Goal: Task Accomplishment & Management: Complete application form

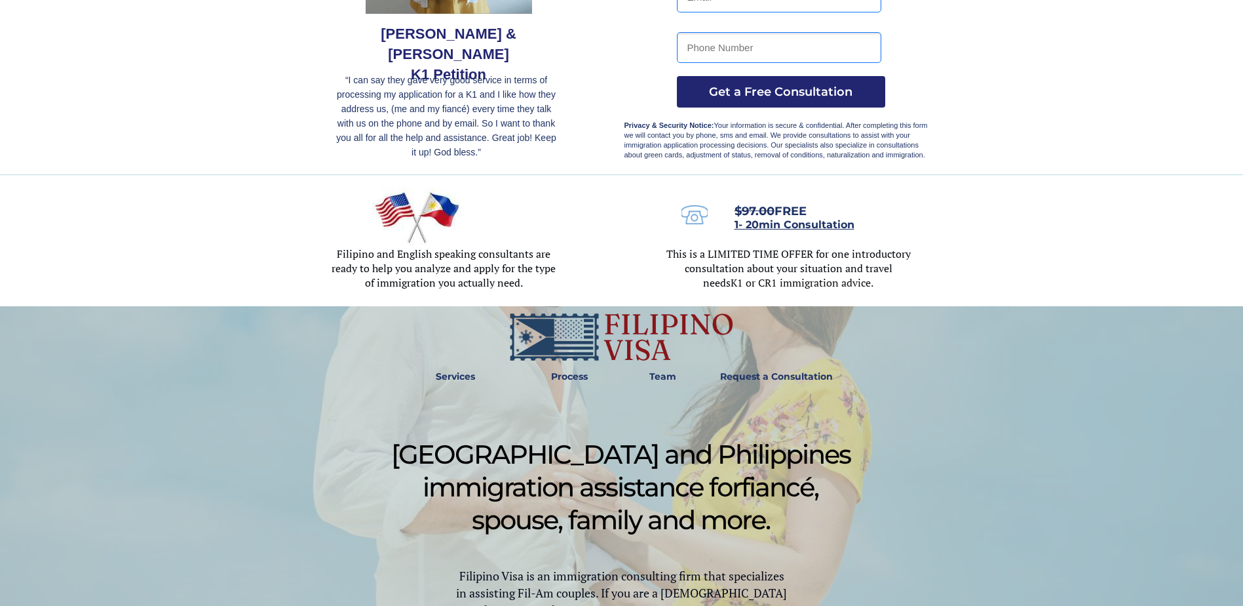
scroll to position [262, 0]
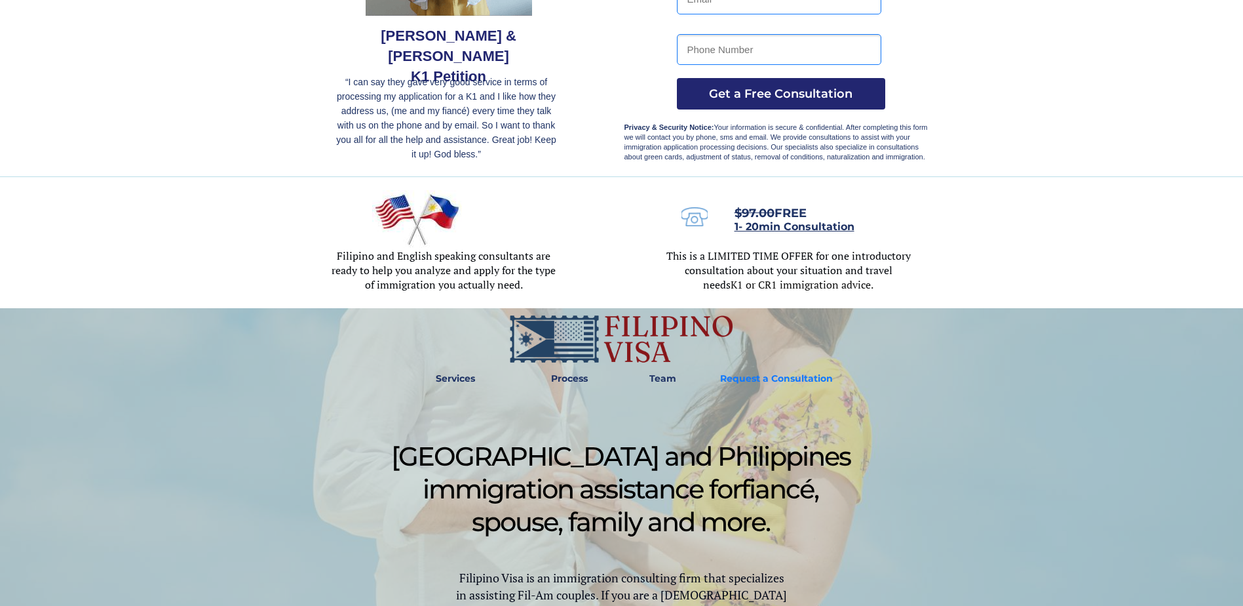
click at [737, 378] on strong "Request a Consultation" at bounding box center [776, 378] width 113 height 12
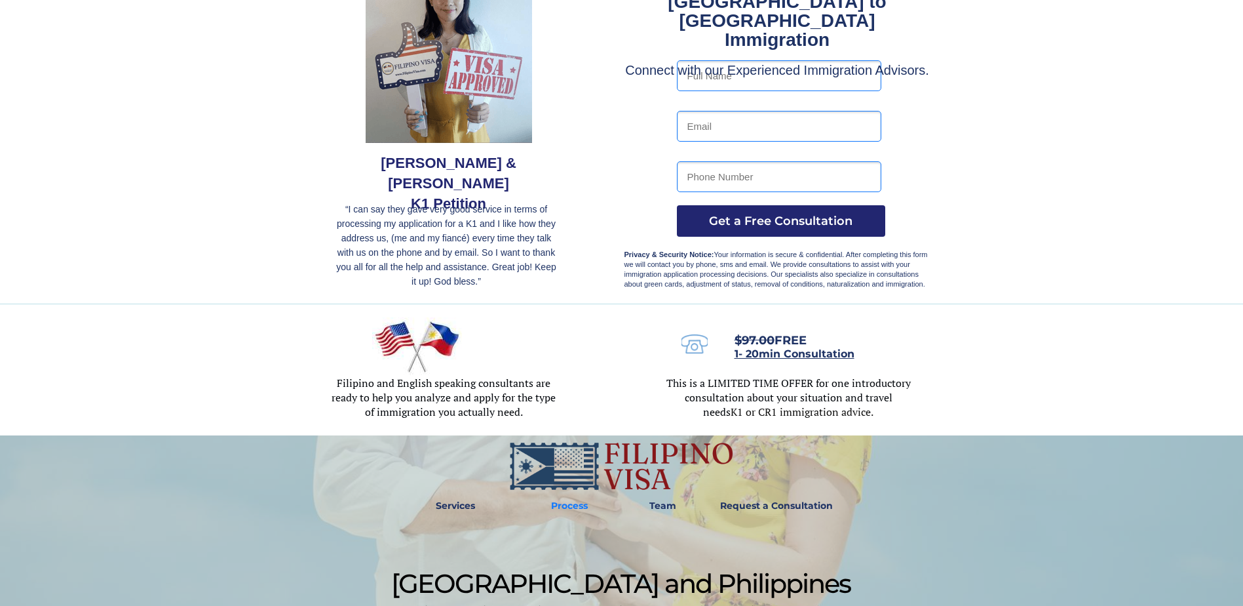
scroll to position [197, 0]
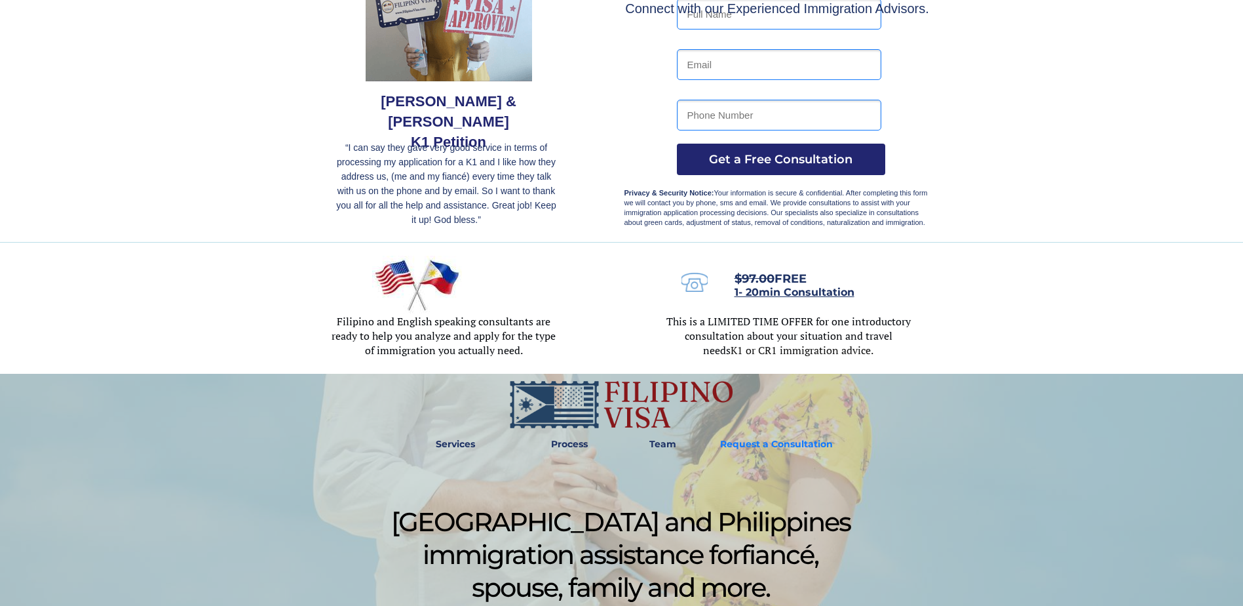
click at [732, 440] on strong "Request a Consultation" at bounding box center [776, 444] width 113 height 12
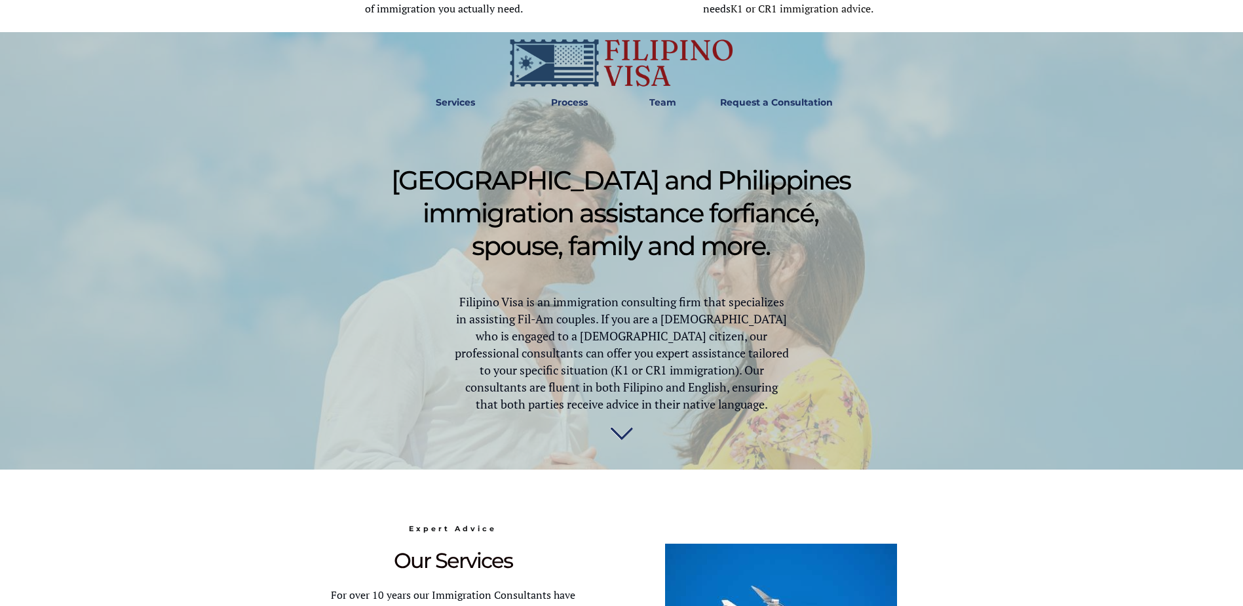
scroll to position [654, 0]
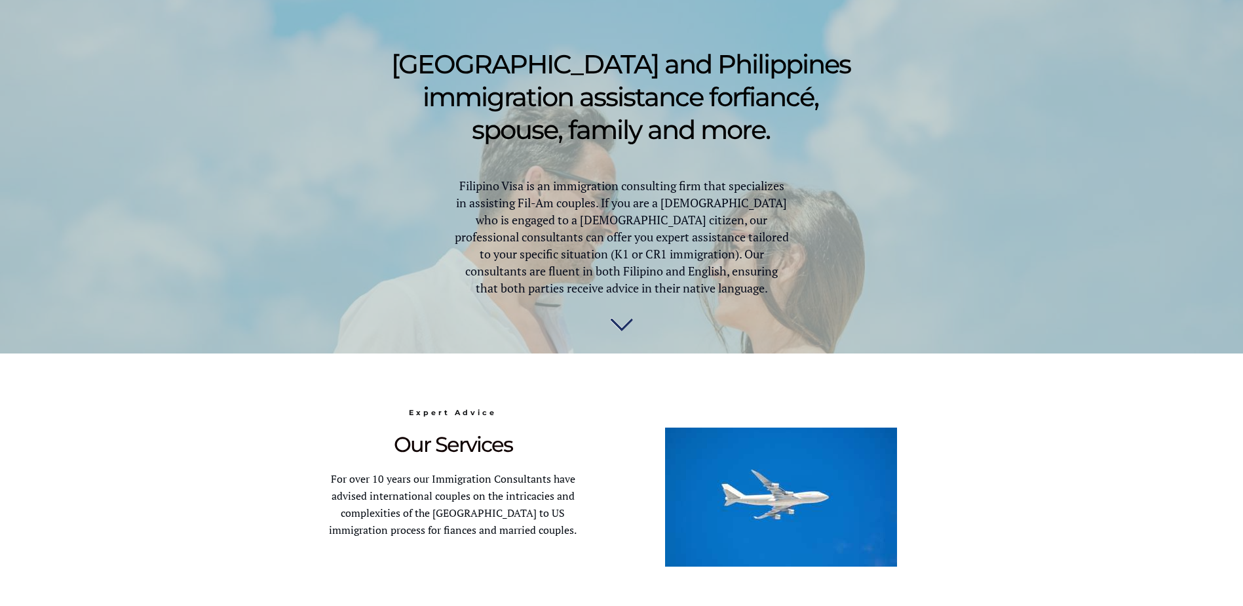
click at [617, 332] on img at bounding box center [621, 324] width 23 height 26
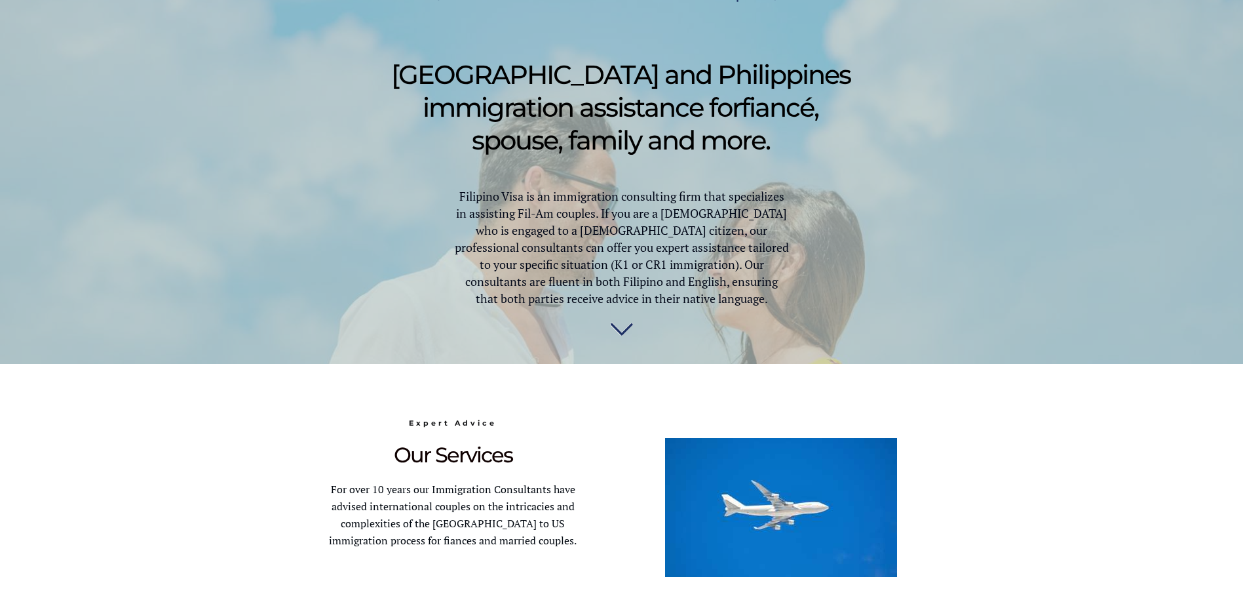
scroll to position [614, 0]
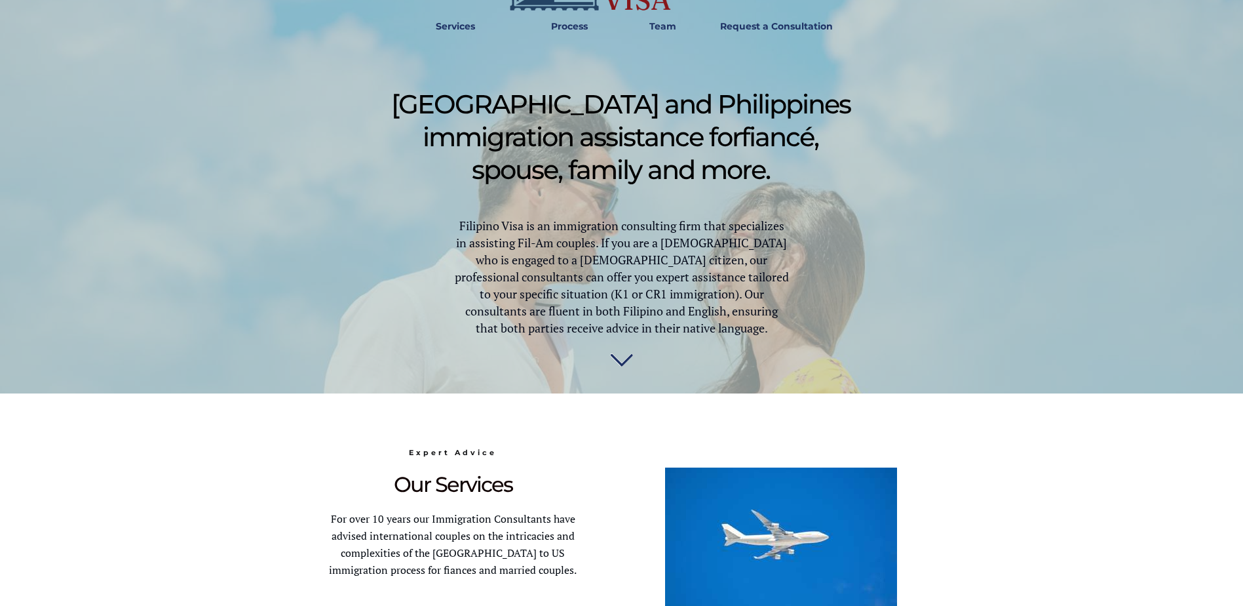
click at [623, 361] on img at bounding box center [621, 364] width 23 height 26
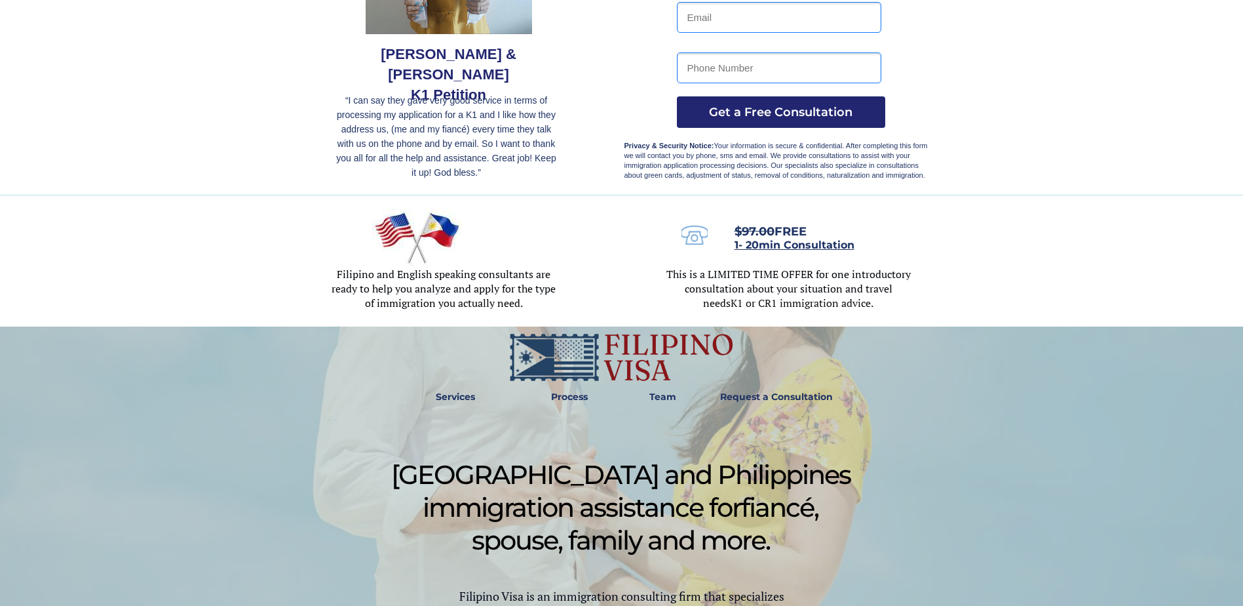
scroll to position [262, 0]
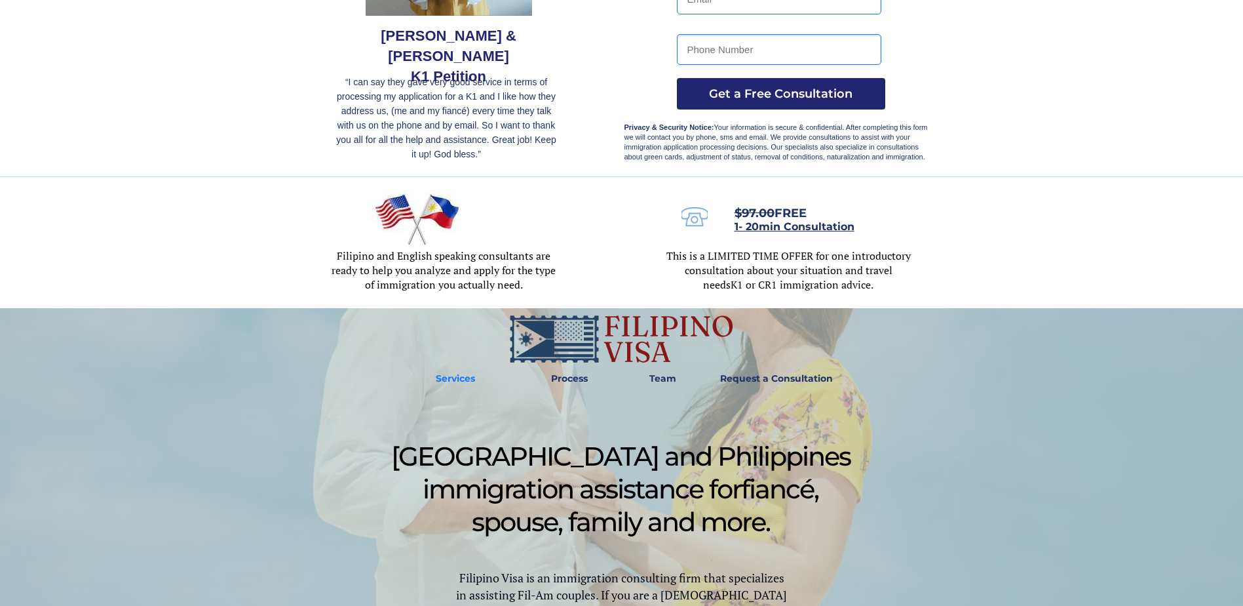
click at [440, 374] on strong "Services" at bounding box center [455, 378] width 39 height 12
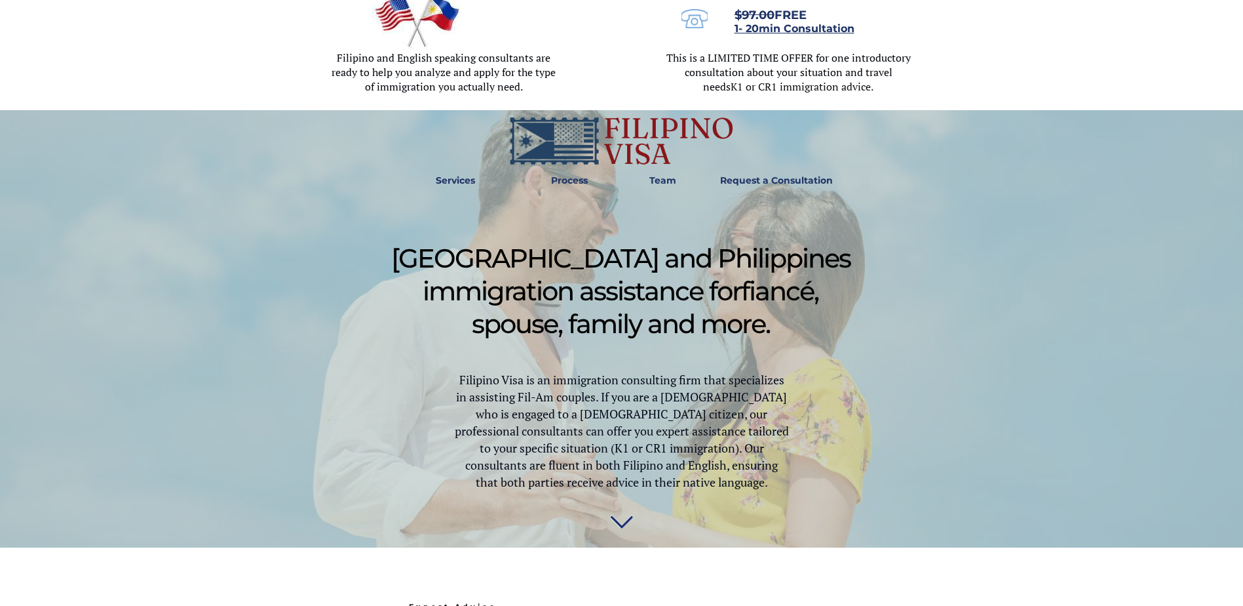
scroll to position [286, 0]
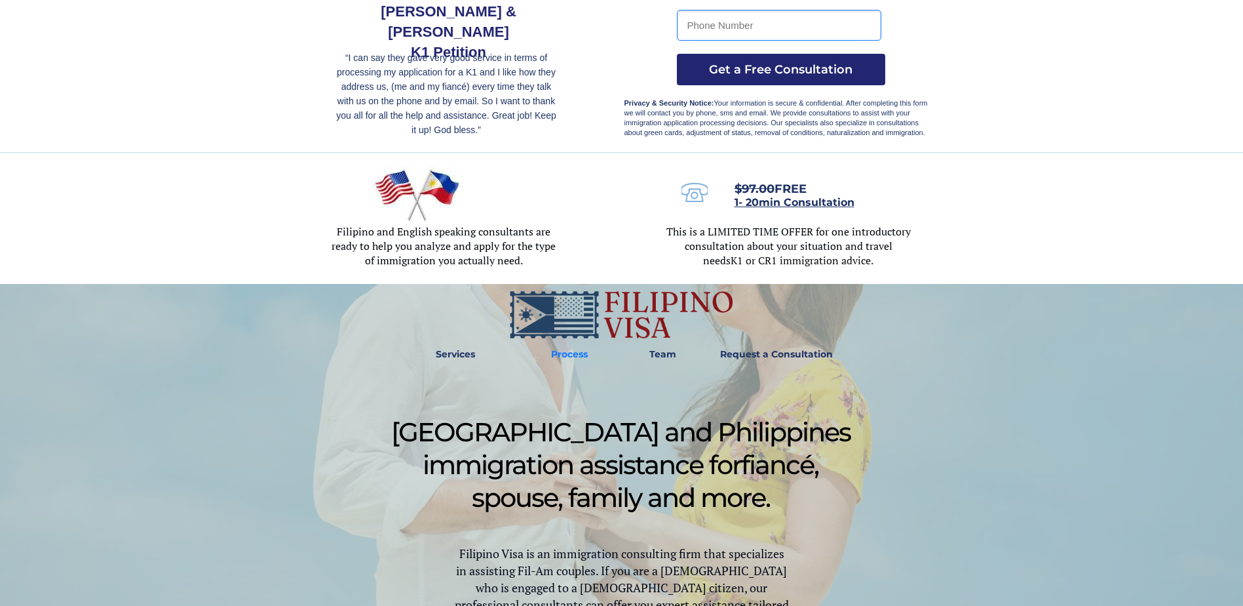
click at [558, 348] on strong "Process" at bounding box center [569, 354] width 37 height 12
